Goal: Task Accomplishment & Management: Manage account settings

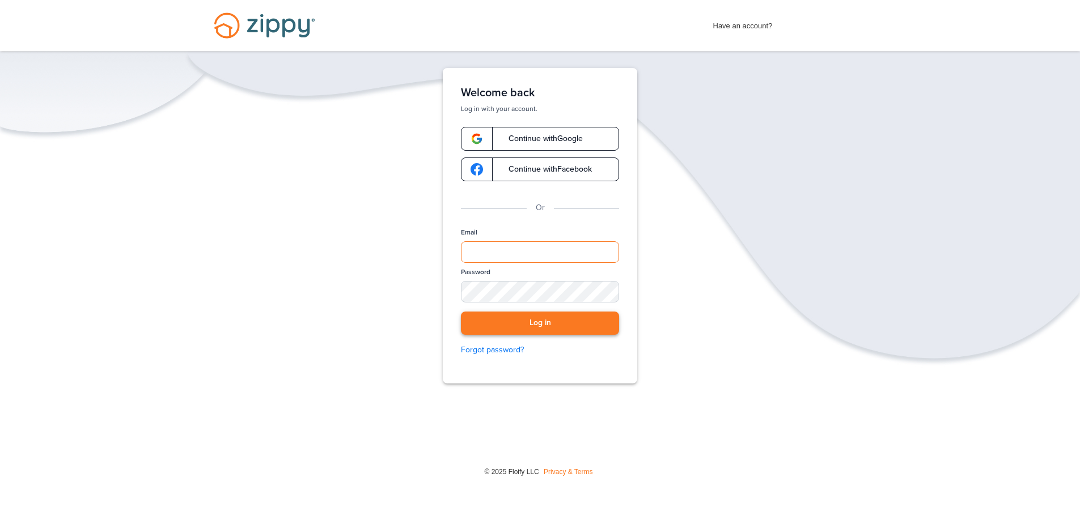
type input "**********"
click at [538, 325] on button "Log in" at bounding box center [540, 323] width 158 height 23
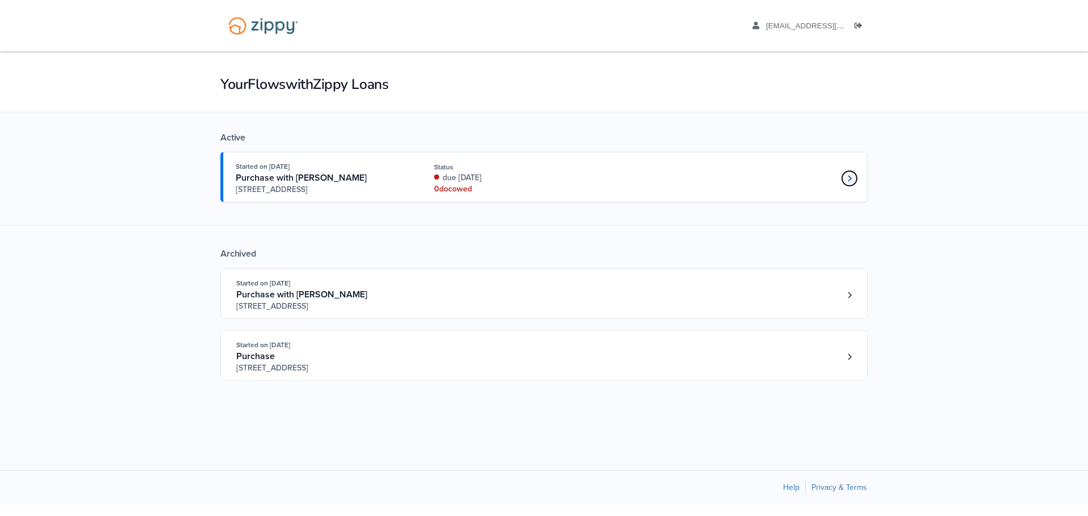
click at [851, 178] on icon "Loan number 4190800" at bounding box center [849, 178] width 3 height 6
